Goal: Task Accomplishment & Management: Manage account settings

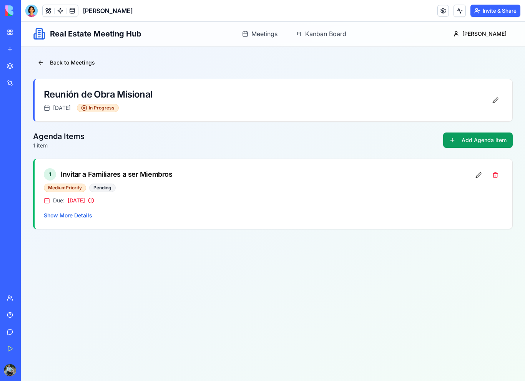
click at [8, 36] on link "My Workspace" at bounding box center [17, 32] width 31 height 15
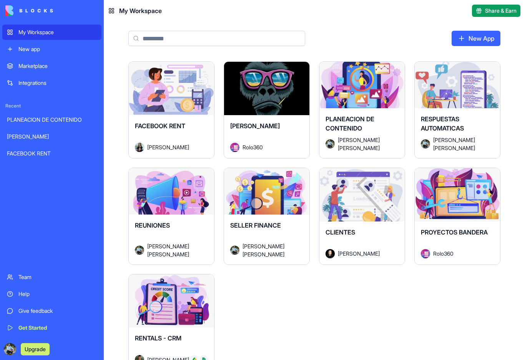
click at [364, 201] on button "Launch" at bounding box center [362, 194] width 58 height 15
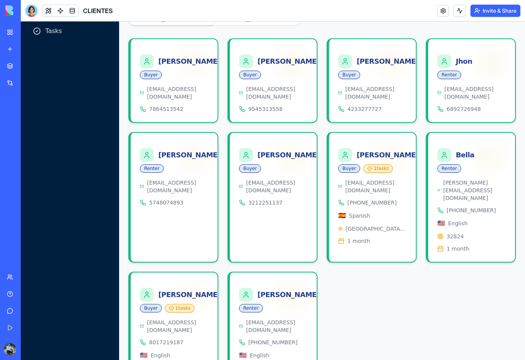
scroll to position [90, 0]
click at [47, 10] on button at bounding box center [49, 11] width 12 height 12
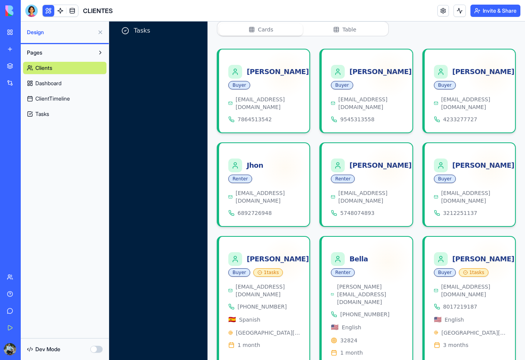
click at [48, 11] on button at bounding box center [49, 11] width 12 height 12
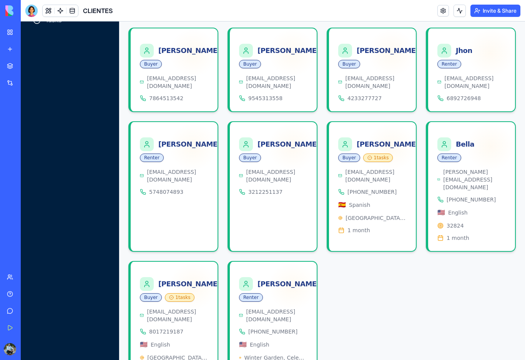
scroll to position [99, 0]
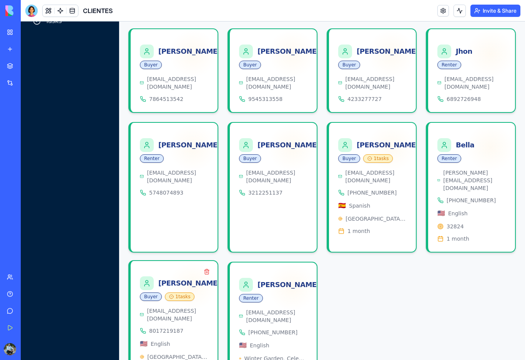
click at [167, 277] on div "[PERSON_NAME]" at bounding box center [180, 284] width 81 height 14
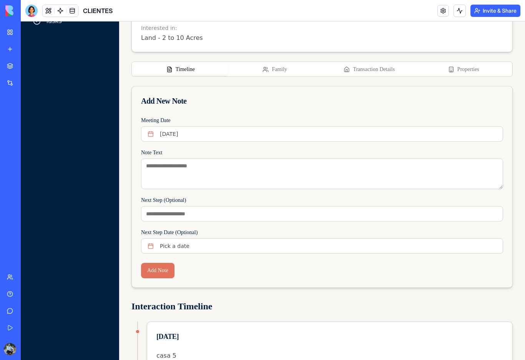
click at [466, 73] on button "Properties" at bounding box center [464, 69] width 95 height 12
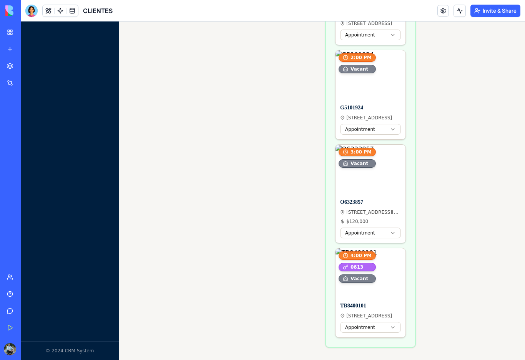
scroll to position [1029, 0]
click at [385, 154] on button "Edit property" at bounding box center [384, 153] width 11 height 11
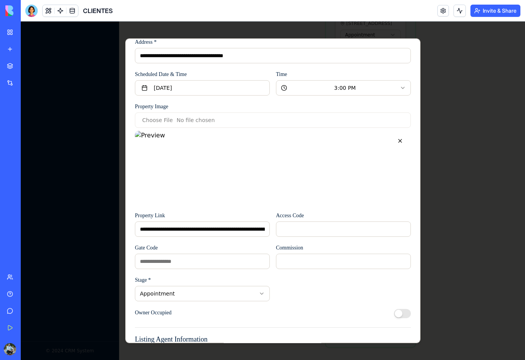
scroll to position [76, 0]
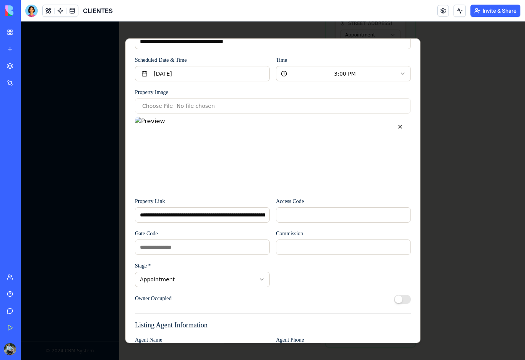
click at [329, 212] on input "Access Code" at bounding box center [343, 215] width 135 height 15
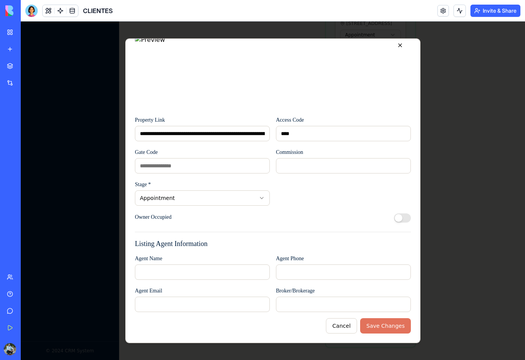
scroll to position [158, 0]
type input "****"
click at [395, 327] on button "Save Changes" at bounding box center [385, 326] width 51 height 15
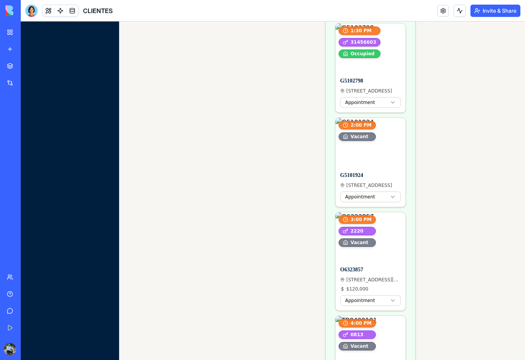
scroll to position [960, 0]
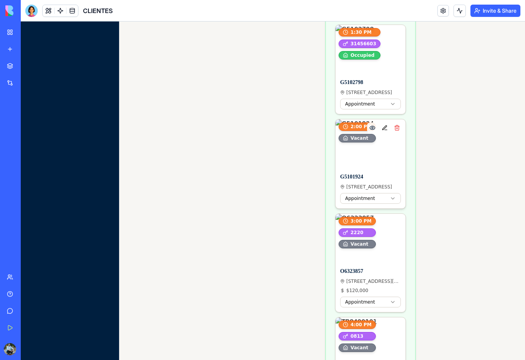
click at [386, 124] on button "Edit property" at bounding box center [384, 128] width 11 height 11
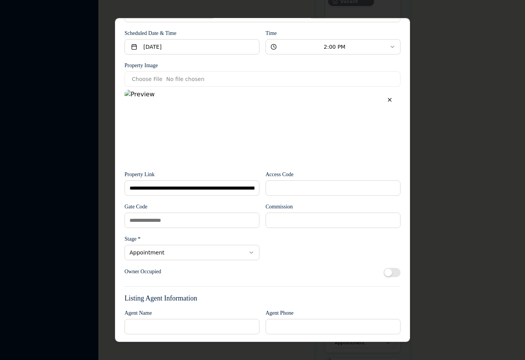
scroll to position [85, 0]
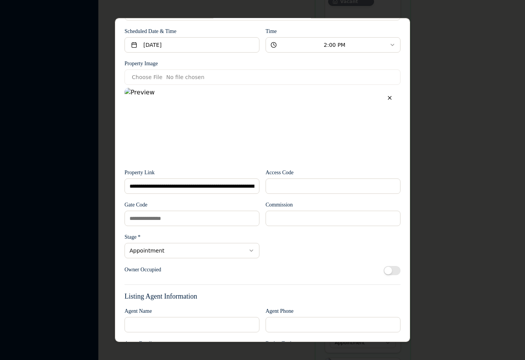
click at [322, 182] on input "Access Code" at bounding box center [333, 186] width 135 height 15
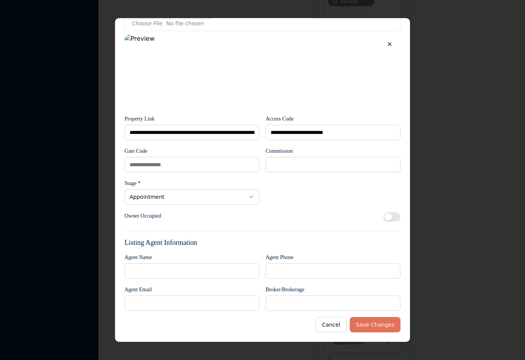
scroll to position [139, 0]
type input "**********"
click at [387, 325] on button "Save Changes" at bounding box center [375, 324] width 51 height 15
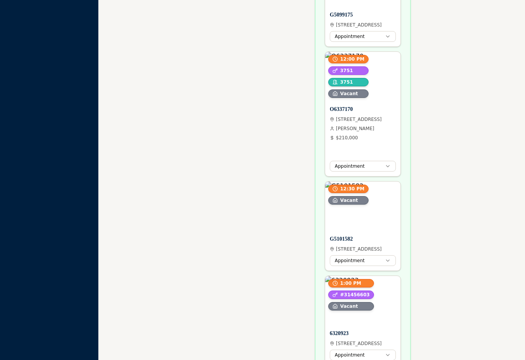
scroll to position [590, 0]
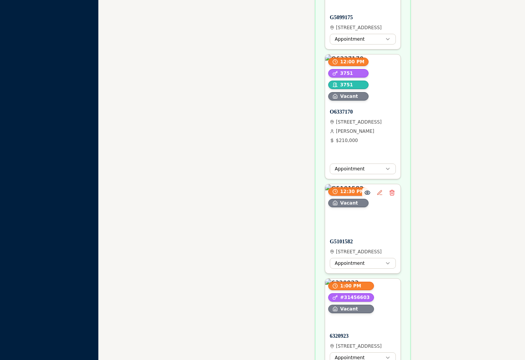
click at [354, 242] on h4 "G5101582" at bounding box center [363, 242] width 66 height 8
drag, startPoint x: 354, startPoint y: 242, endPoint x: 330, endPoint y: 242, distance: 23.8
click at [330, 240] on h4 "G5101582" at bounding box center [363, 242] width 66 height 8
copy h4 "G5101582"
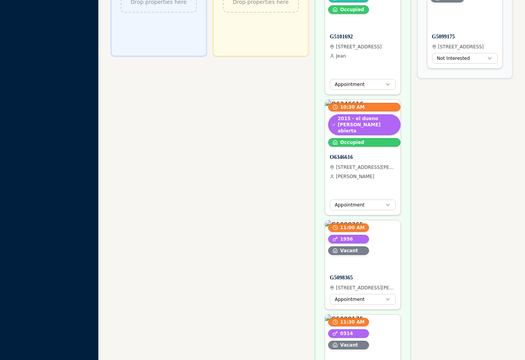
scroll to position [165, 0]
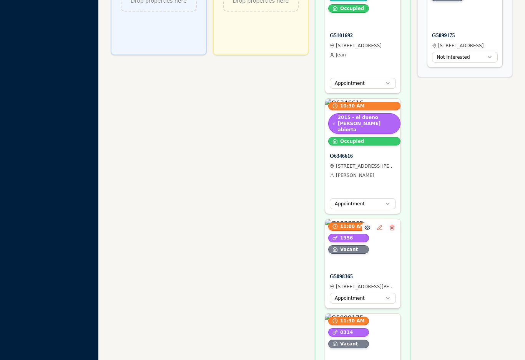
click at [382, 255] on img at bounding box center [362, 243] width 75 height 49
click at [379, 229] on button "Edit property" at bounding box center [379, 228] width 11 height 11
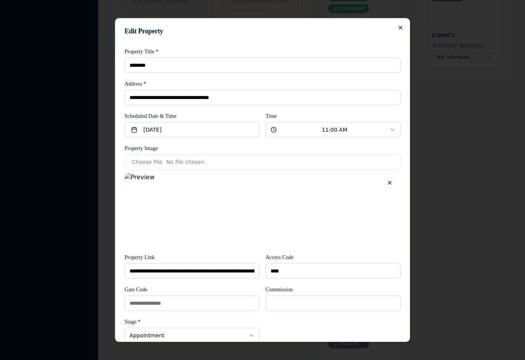
click at [403, 27] on icon "button" at bounding box center [400, 28] width 6 height 6
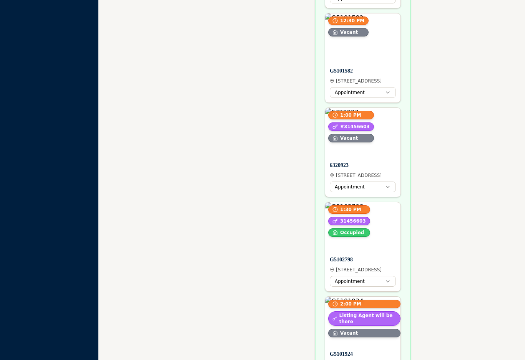
scroll to position [691, 0]
click at [376, 54] on img at bounding box center [362, 37] width 75 height 49
click at [382, 22] on button "Edit property" at bounding box center [379, 21] width 11 height 11
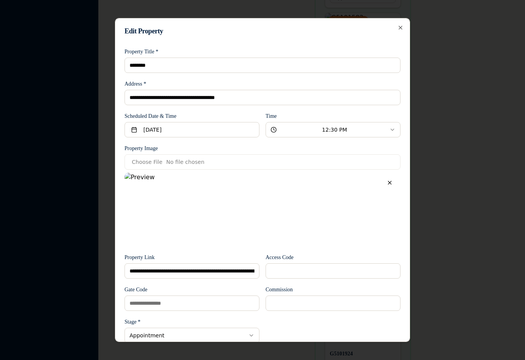
click at [322, 269] on input "Access Code" at bounding box center [333, 271] width 135 height 15
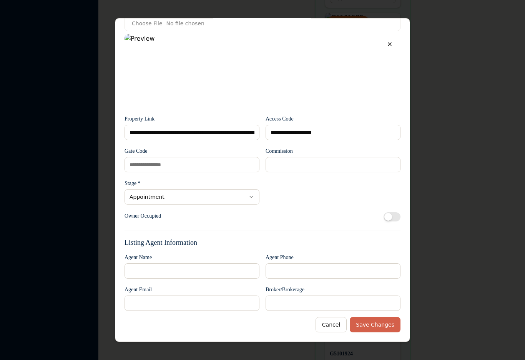
type input "**********"
click at [387, 322] on button "Save Changes" at bounding box center [375, 324] width 51 height 15
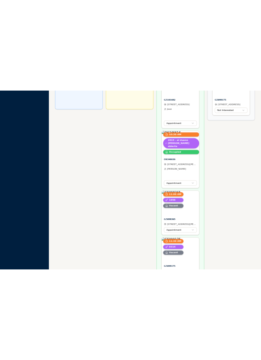
scroll to position [183, 0]
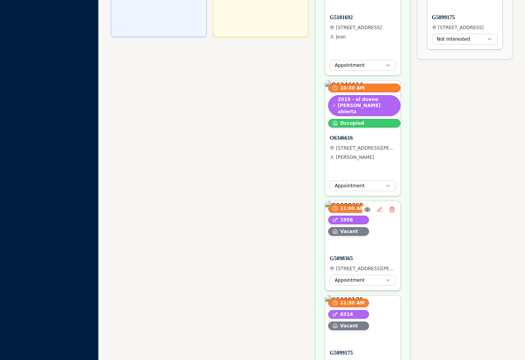
click at [377, 245] on img at bounding box center [362, 225] width 75 height 49
click at [379, 211] on button "Edit property" at bounding box center [379, 209] width 11 height 11
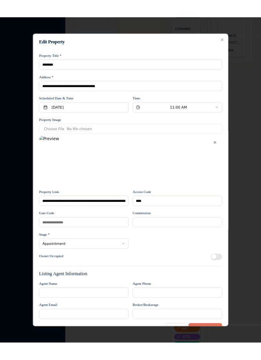
scroll to position [9, 0]
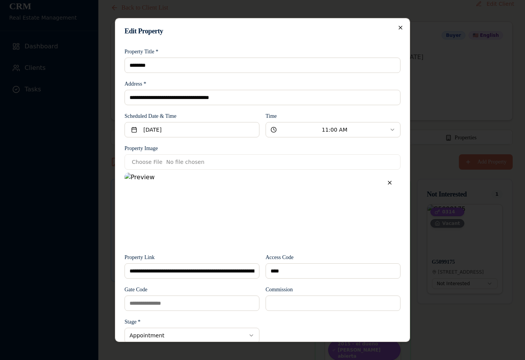
click at [400, 25] on icon "button" at bounding box center [400, 28] width 6 height 6
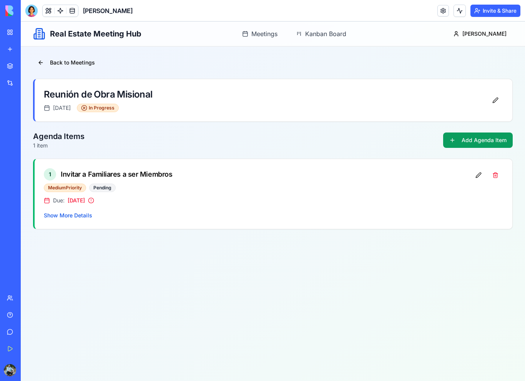
click at [45, 61] on button "Back to Meetings" at bounding box center [66, 63] width 66 height 14
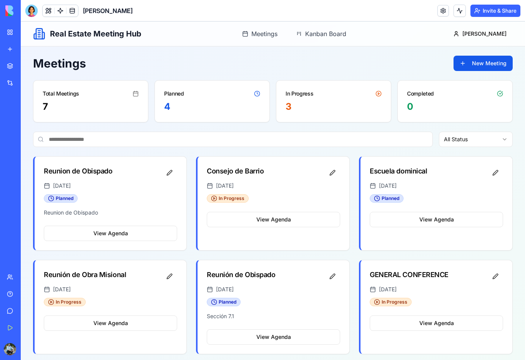
click at [11, 33] on link "My Workspace" at bounding box center [17, 32] width 31 height 15
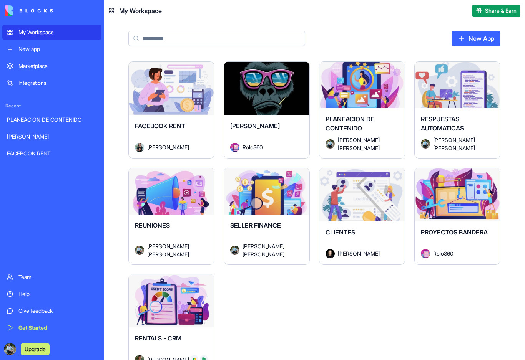
click at [351, 202] on button "Launch" at bounding box center [362, 194] width 58 height 15
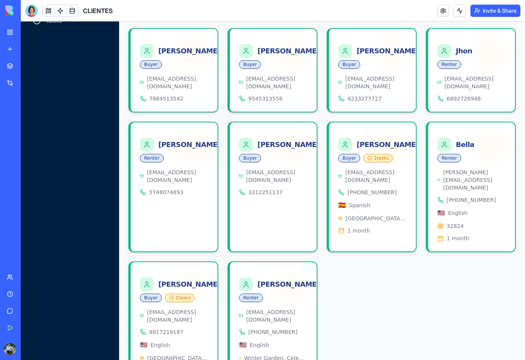
scroll to position [99, 0]
click at [181, 263] on div at bounding box center [192, 287] width 49 height 49
click at [174, 263] on div at bounding box center [192, 287] width 49 height 49
click at [175, 263] on div at bounding box center [192, 287] width 49 height 49
click at [171, 309] on div "black@gmail.com 8017219187 🇺🇸 English Central Florida 3 months" at bounding box center [174, 342] width 68 height 66
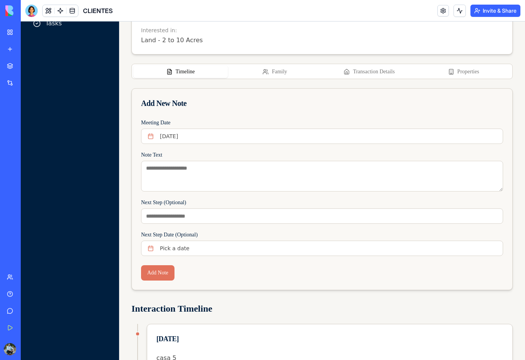
scroll to position [92, 0]
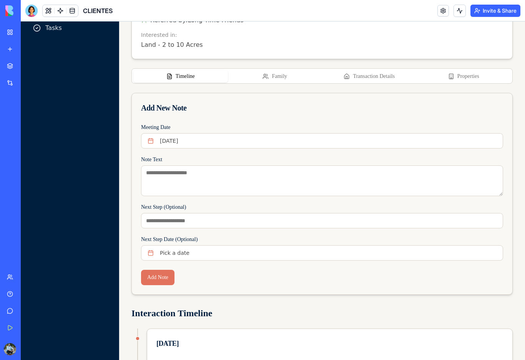
click at [476, 76] on button "Properties" at bounding box center [464, 76] width 95 height 12
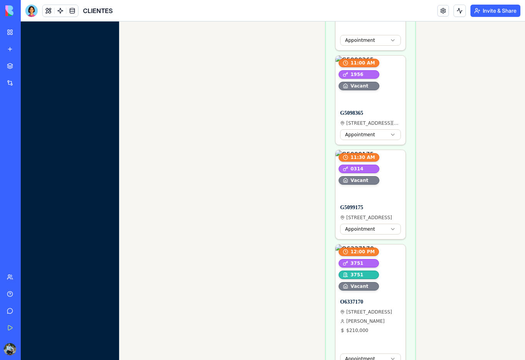
scroll to position [422, 0]
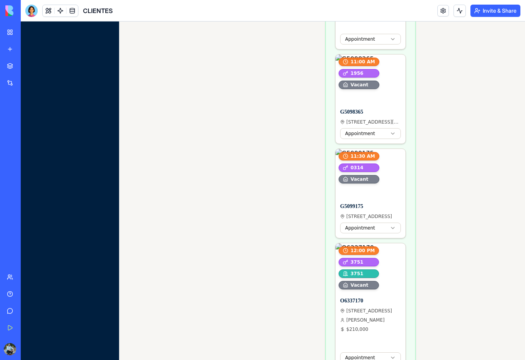
click at [381, 158] on button "Edit property" at bounding box center [384, 157] width 11 height 11
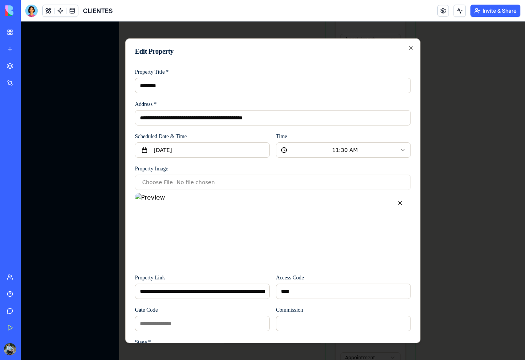
click at [412, 46] on icon "button" at bounding box center [411, 48] width 6 height 6
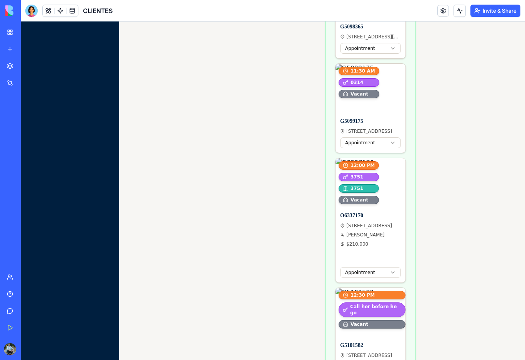
scroll to position [508, 0]
click at [423, 318] on div "Not Interested 1 0314 Vacant View property Edit property Delete property G50991…" at bounding box center [467, 286] width 91 height 1168
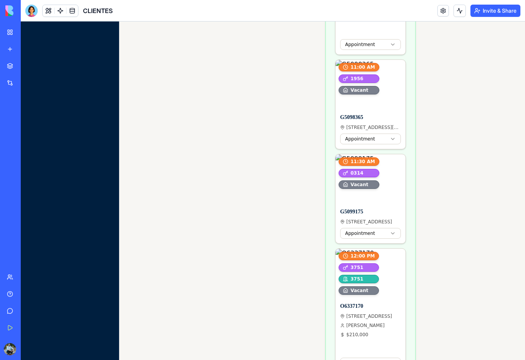
scroll to position [415, 0]
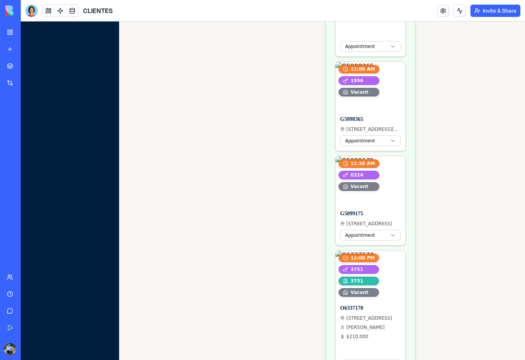
click at [385, 163] on button "Edit property" at bounding box center [384, 164] width 11 height 11
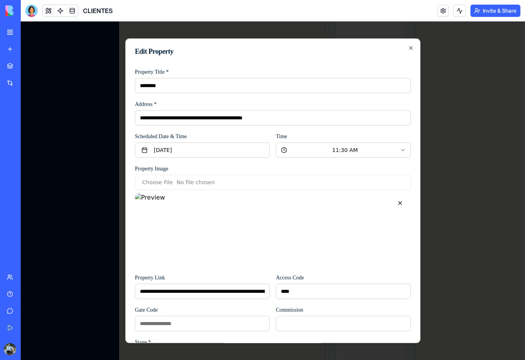
click at [153, 82] on input "********" at bounding box center [273, 85] width 276 height 15
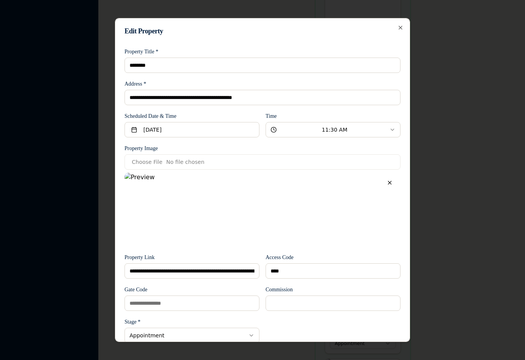
click at [397, 27] on icon "button" at bounding box center [400, 28] width 6 height 6
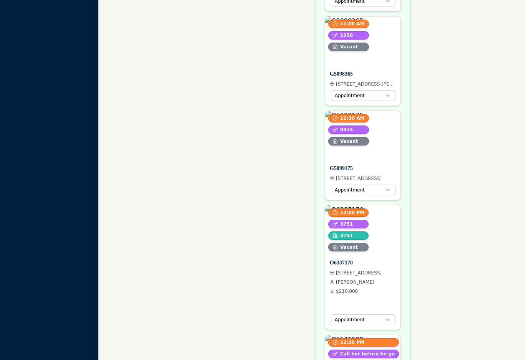
scroll to position [434, 0]
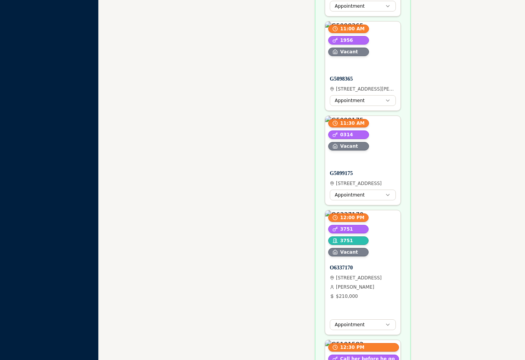
click at [380, 220] on button "Edit property" at bounding box center [379, 219] width 11 height 11
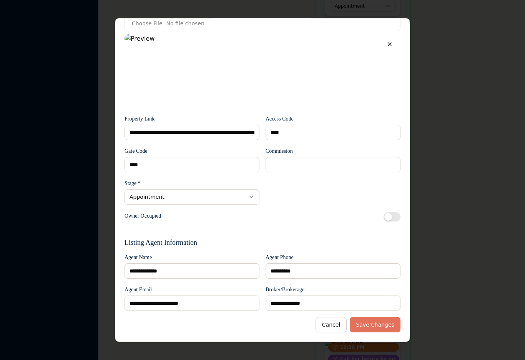
scroll to position [139, 0]
click at [305, 167] on input "******" at bounding box center [333, 164] width 135 height 15
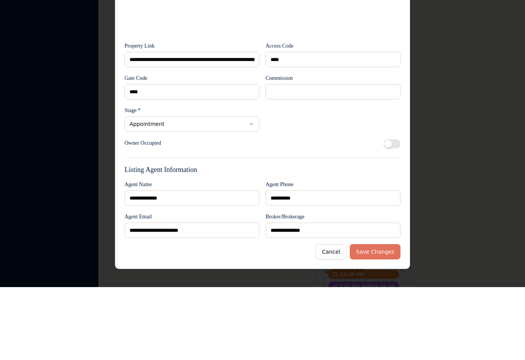
type input "*"
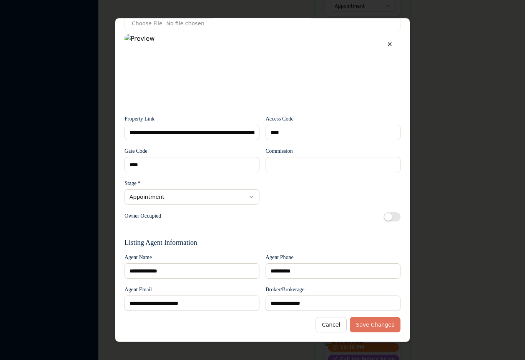
click at [385, 321] on button "Save Changes" at bounding box center [375, 324] width 51 height 15
click at [390, 46] on button "button" at bounding box center [389, 44] width 15 height 14
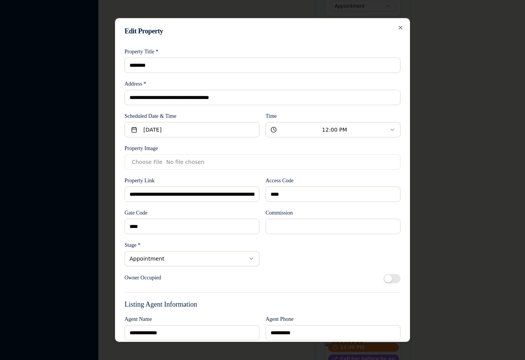
scroll to position [0, 0]
click at [402, 25] on icon "button" at bounding box center [400, 28] width 6 height 6
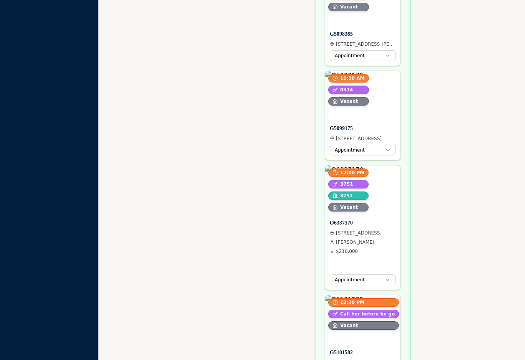
scroll to position [474, 0]
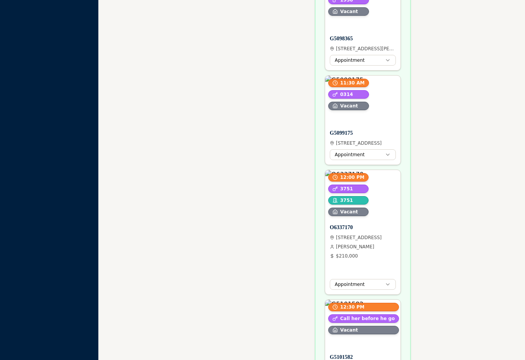
click at [379, 178] on button "Edit property" at bounding box center [379, 178] width 11 height 11
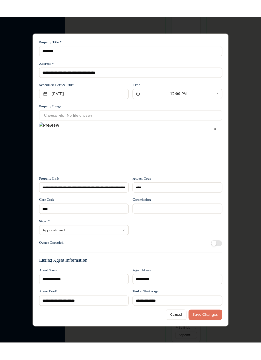
scroll to position [20, 0]
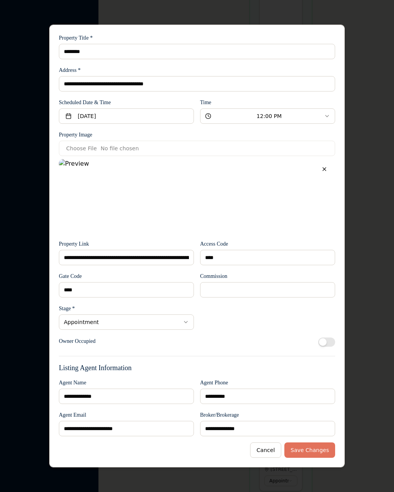
click at [324, 29] on div "**********" at bounding box center [197, 234] width 276 height 415
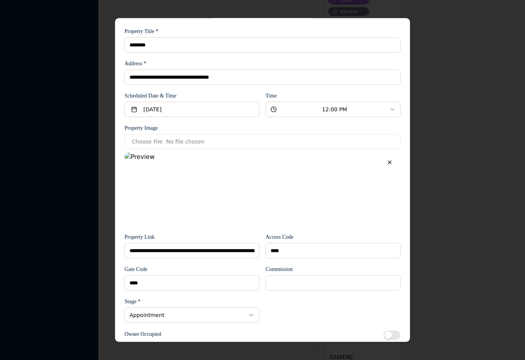
click at [146, 44] on input "********" at bounding box center [263, 44] width 276 height 15
click at [137, 46] on input "********" at bounding box center [263, 44] width 276 height 15
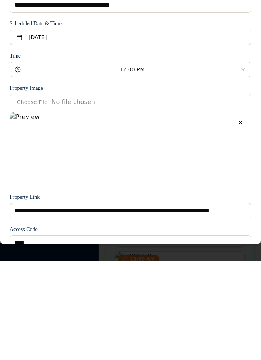
scroll to position [280, 0]
